Goal: Check status

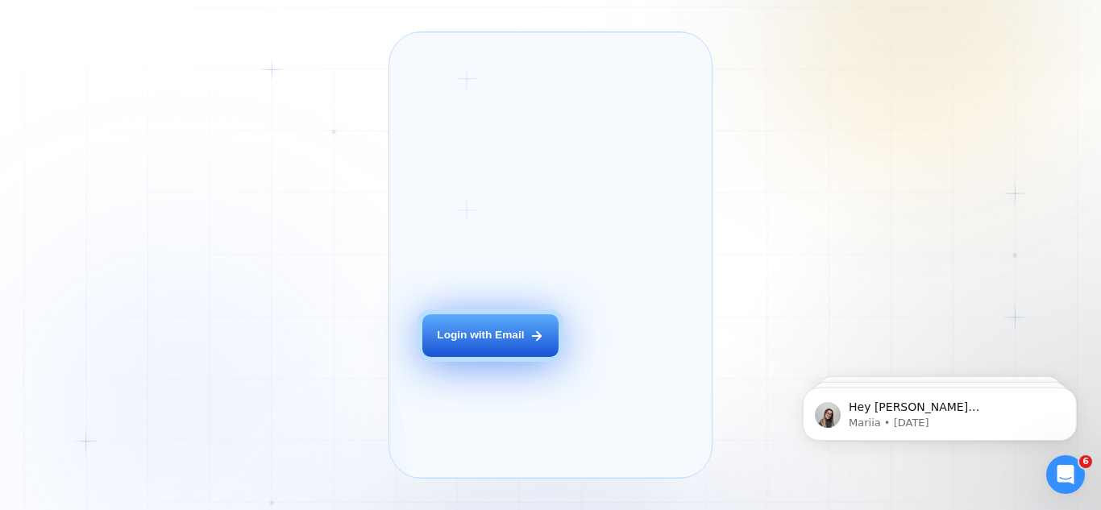
click at [506, 343] on div "Login with Email" at bounding box center [480, 335] width 87 height 15
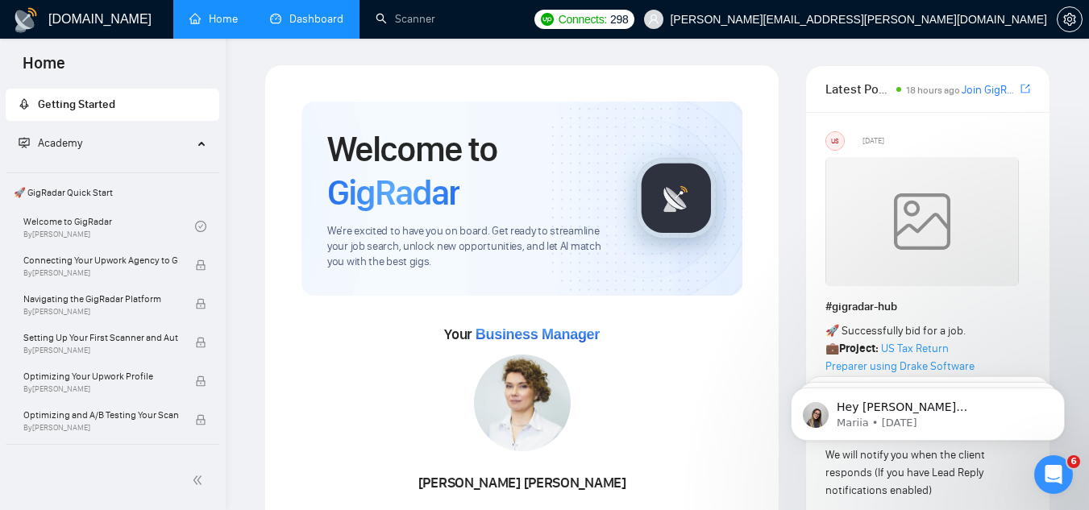
click at [343, 23] on link "Dashboard" at bounding box center [306, 19] width 73 height 14
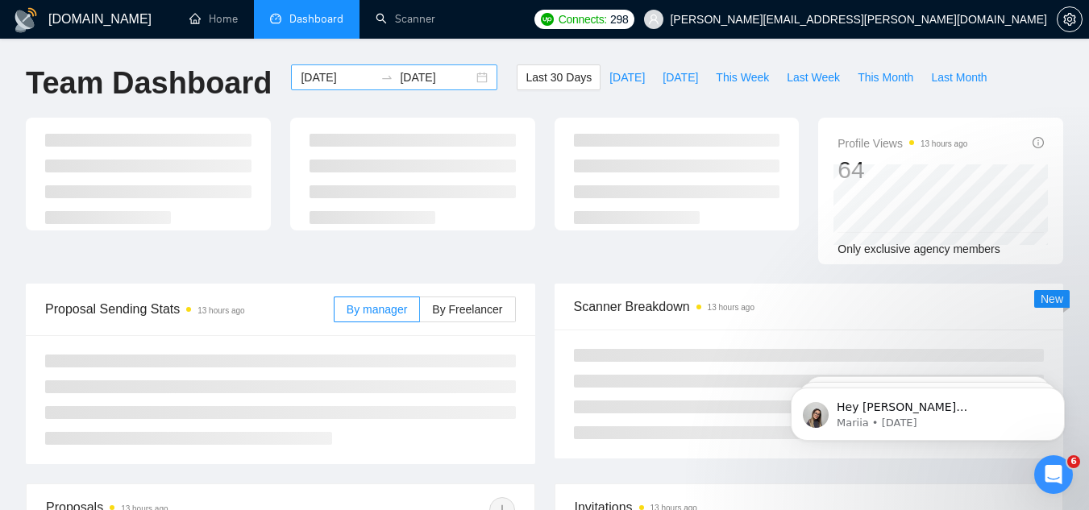
click at [407, 85] on input "[DATE]" at bounding box center [436, 78] width 73 height 18
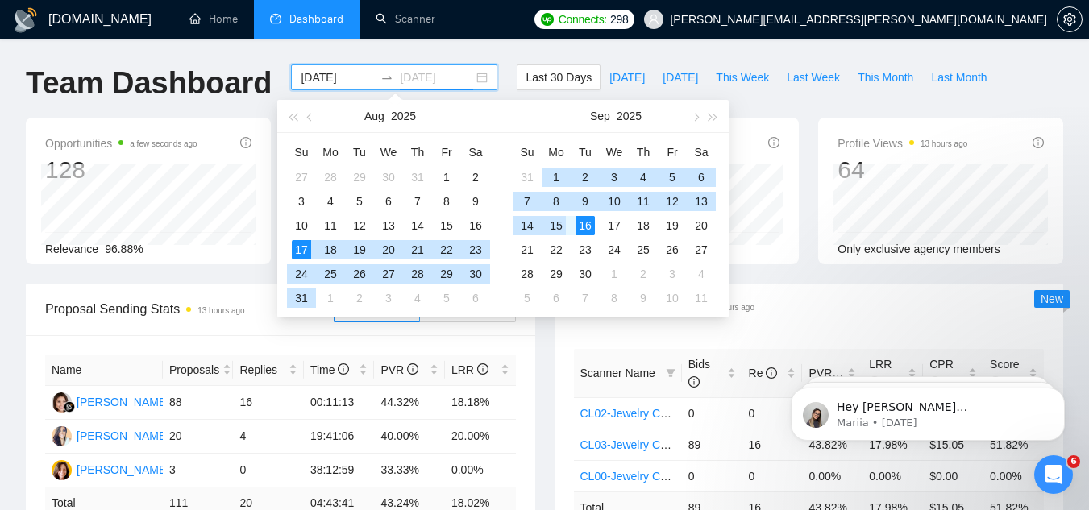
type input "[DATE]"
click at [559, 227] on div "15" at bounding box center [556, 225] width 19 height 19
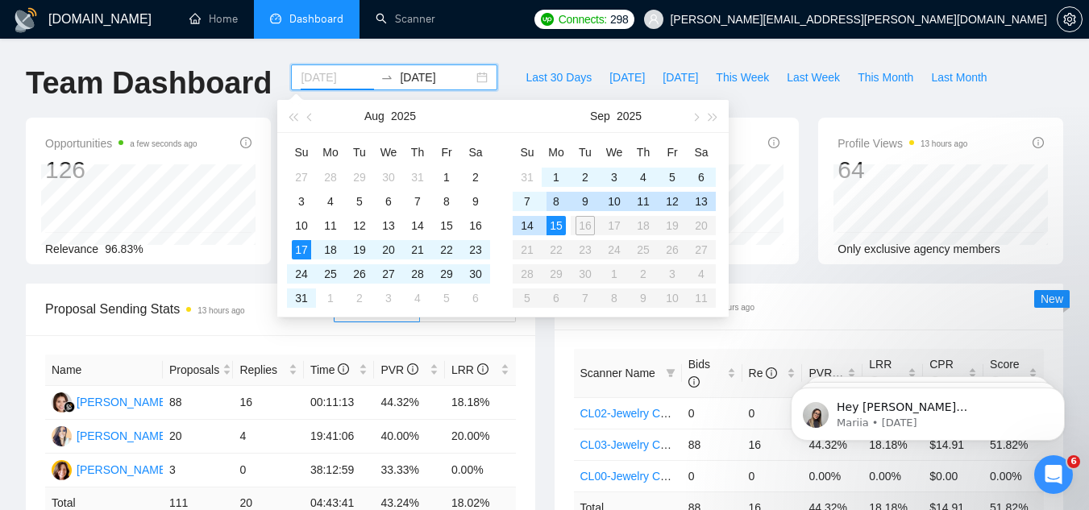
click at [559, 200] on div "8" at bounding box center [556, 201] width 19 height 19
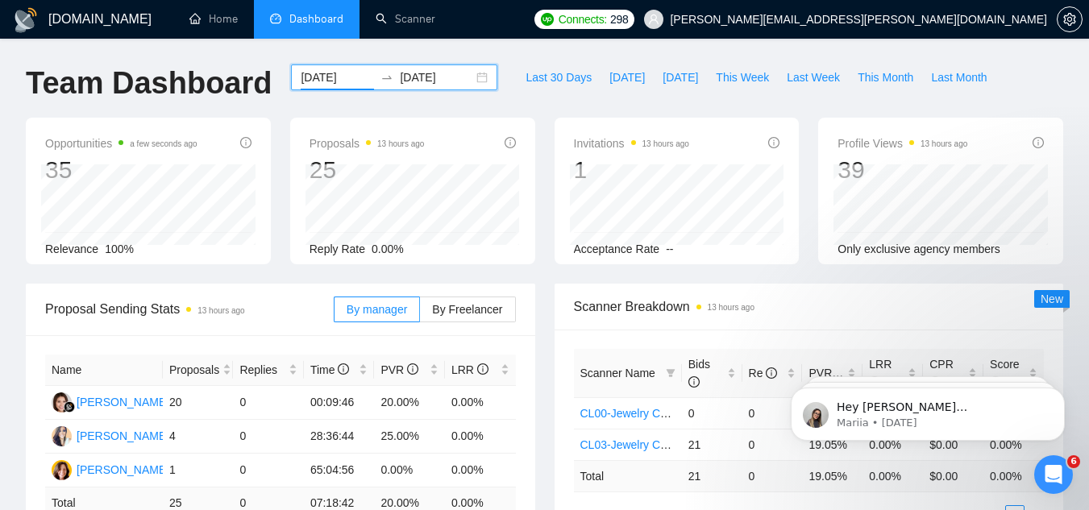
click at [435, 67] on div "[DATE] [DATE]" at bounding box center [394, 77] width 206 height 26
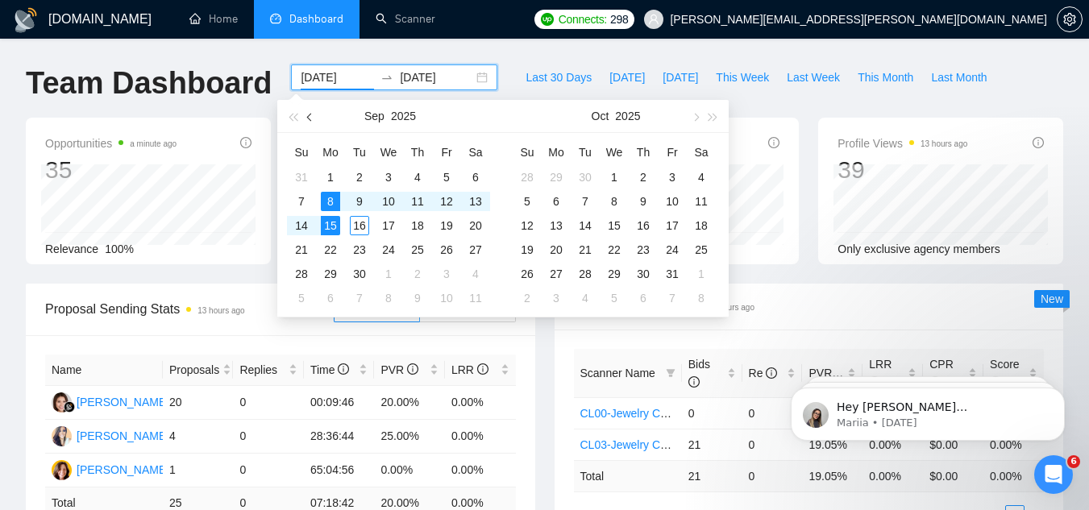
click at [310, 117] on span "button" at bounding box center [311, 117] width 8 height 8
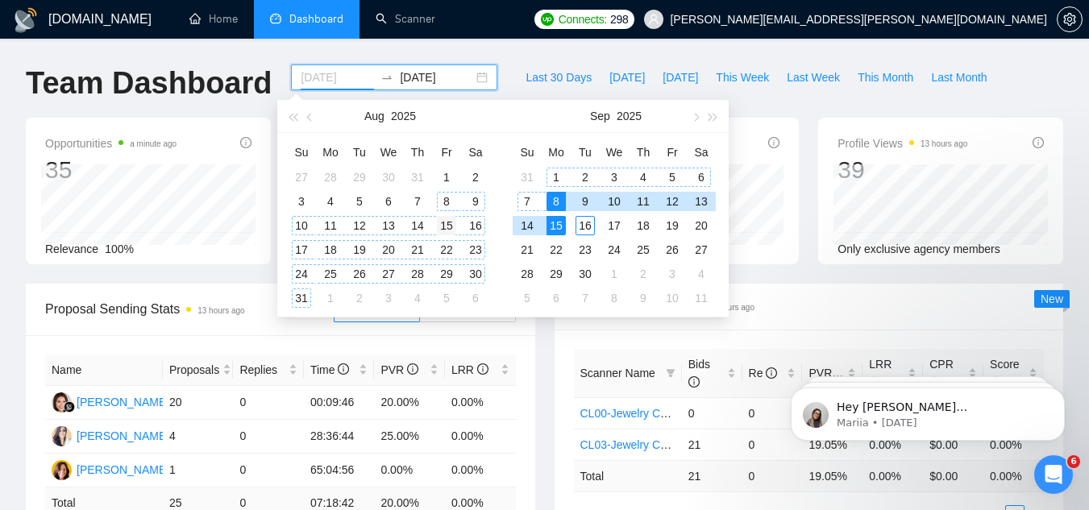
type input "[DATE]"
click at [445, 223] on div "15" at bounding box center [446, 225] width 19 height 19
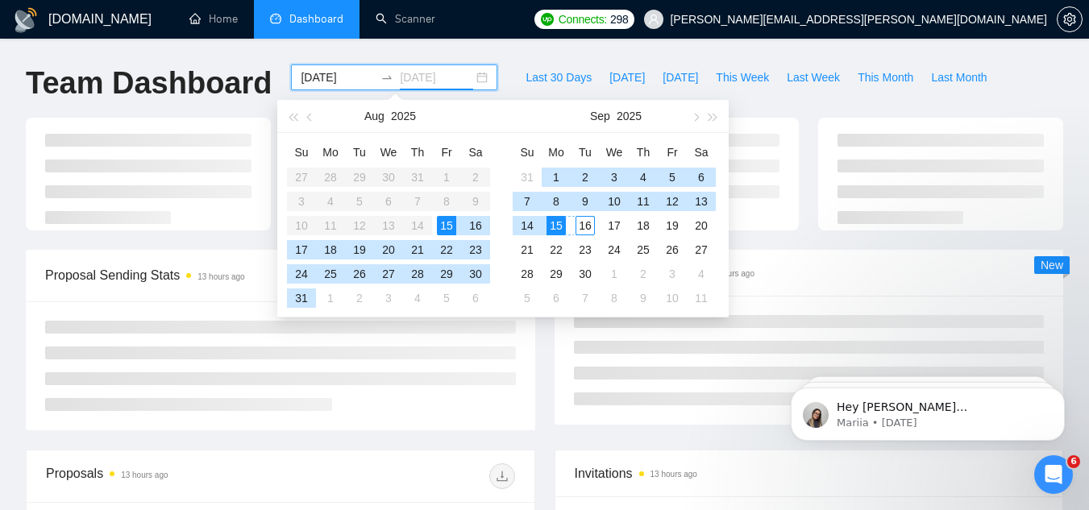
type input "[DATE]"
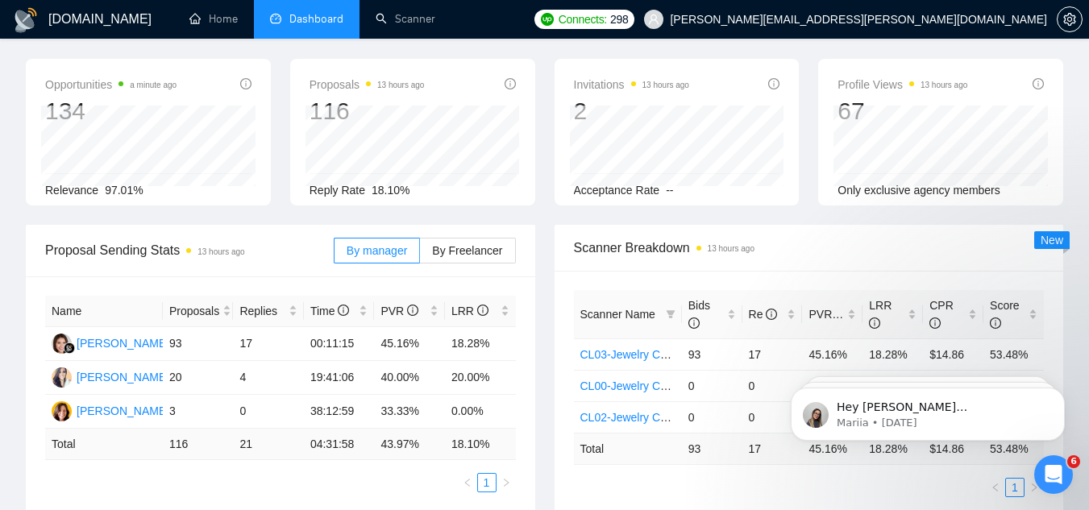
scroll to position [161, 0]
